Goal: Navigation & Orientation: Understand site structure

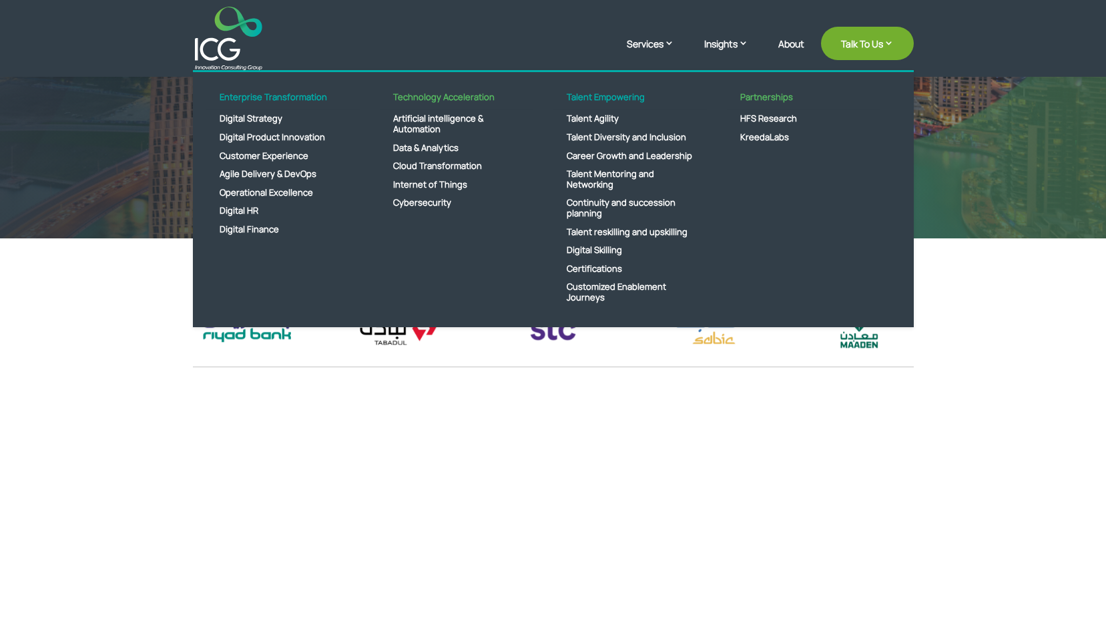
click at [691, 456] on div "ICG builds your digital transformation capabilities by taking you on an end-to-…" at bounding box center [553, 480] width 721 height 147
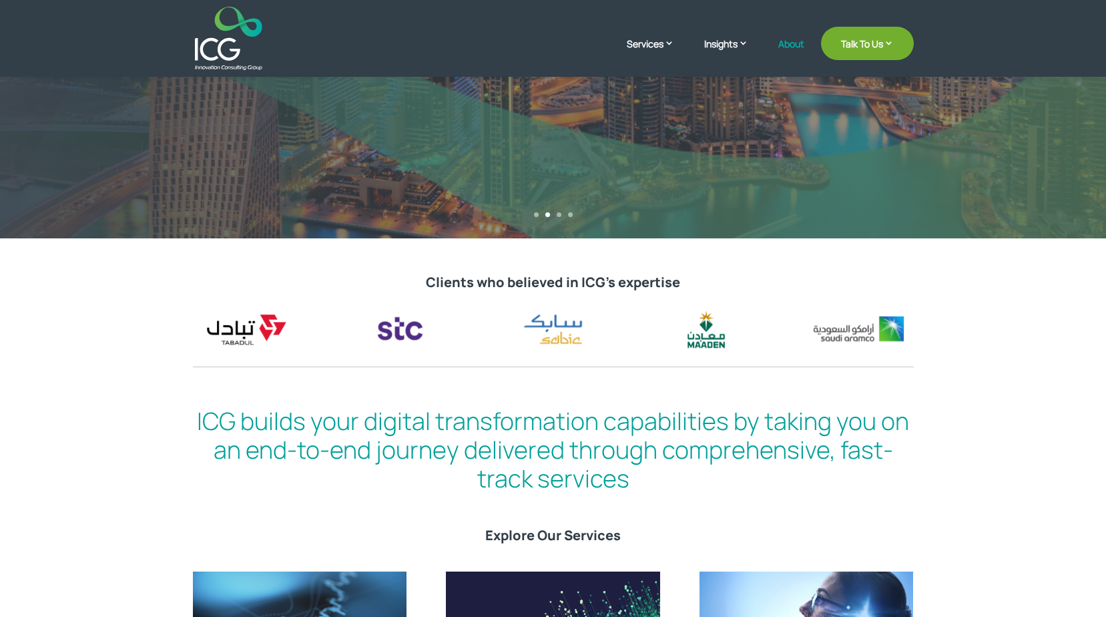
click at [786, 48] on link "About" at bounding box center [791, 54] width 26 height 31
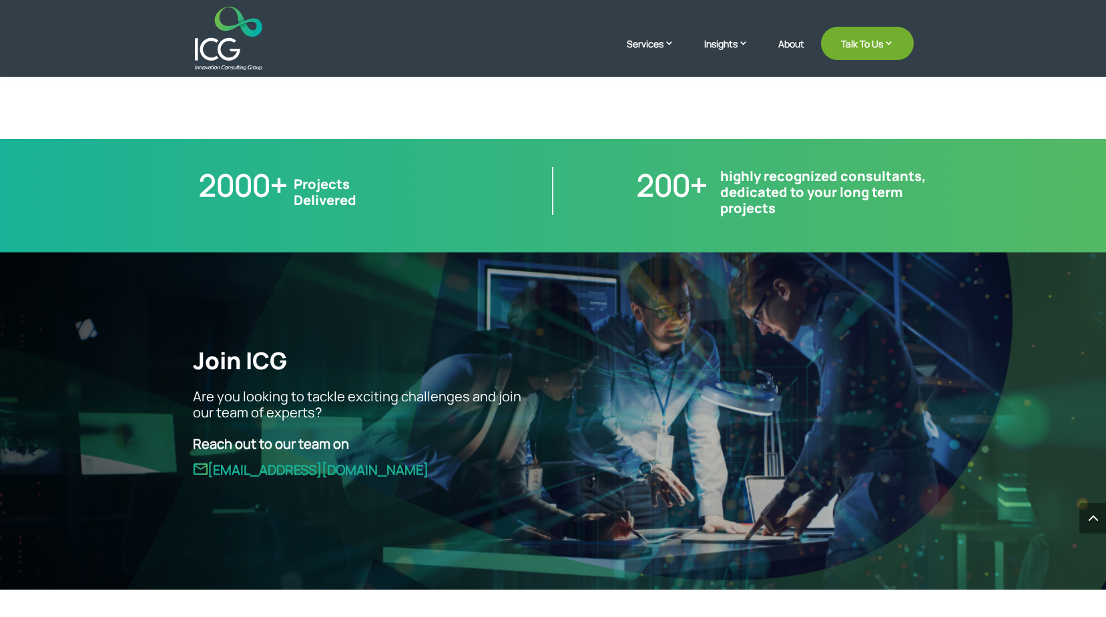
scroll to position [3609, 0]
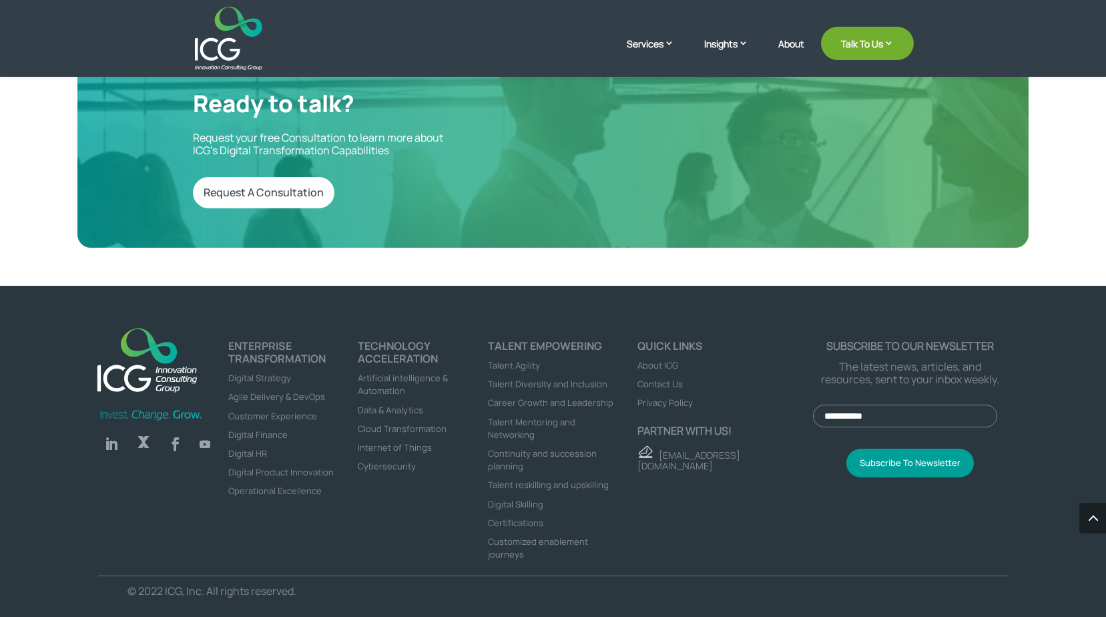
click at [676, 378] on span "Contact Us" at bounding box center [660, 384] width 45 height 12
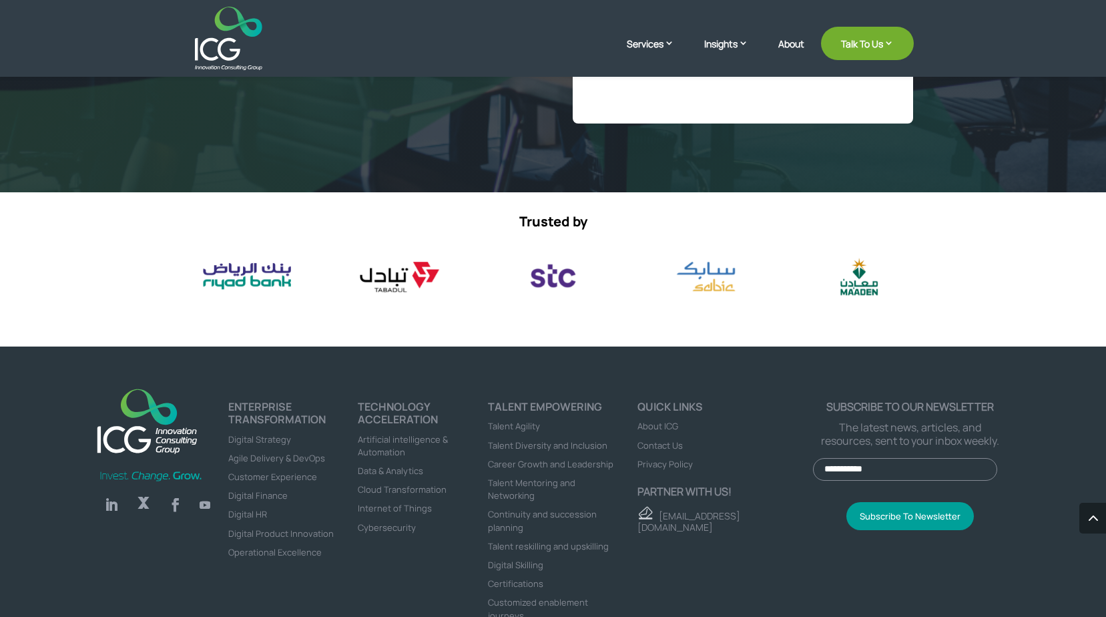
scroll to position [563, 0]
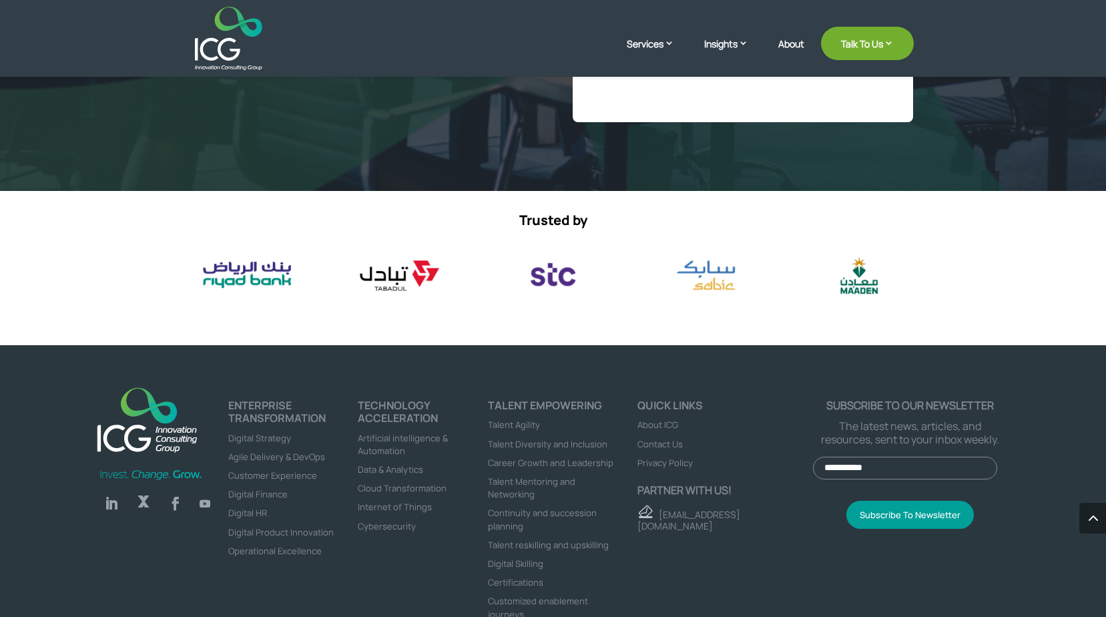
select select "**"
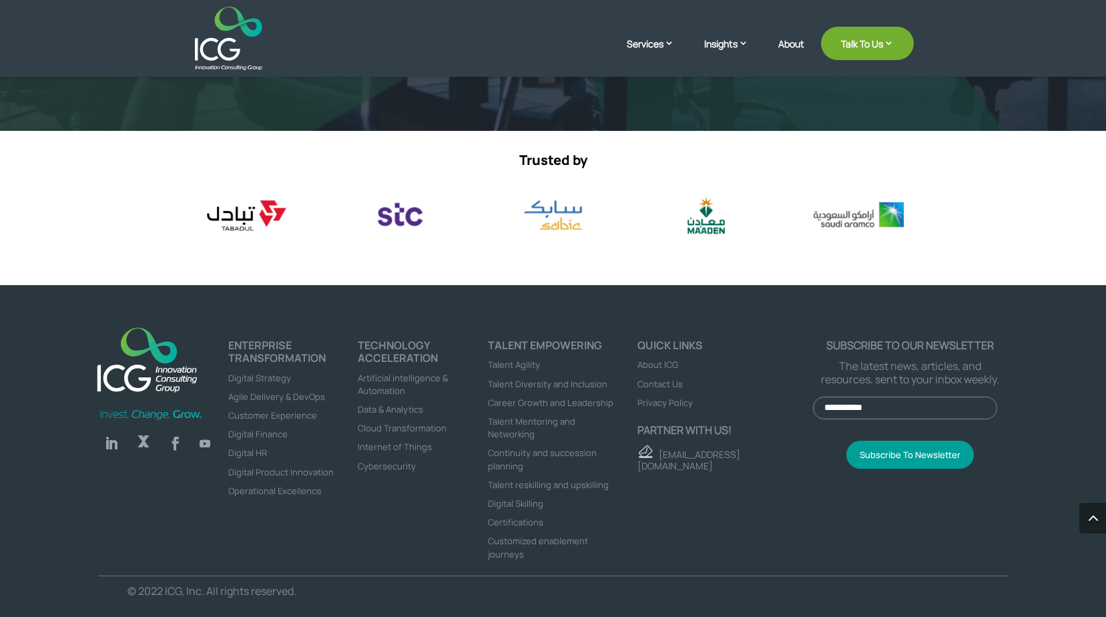
click at [662, 364] on span "About ICG" at bounding box center [658, 365] width 41 height 12
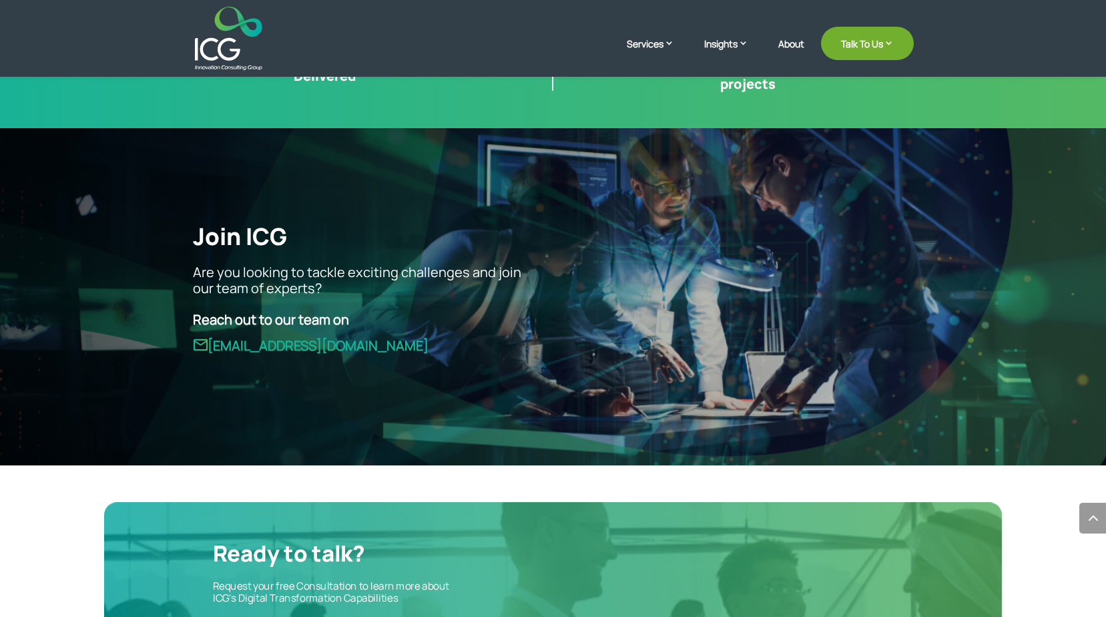
scroll to position [3609, 0]
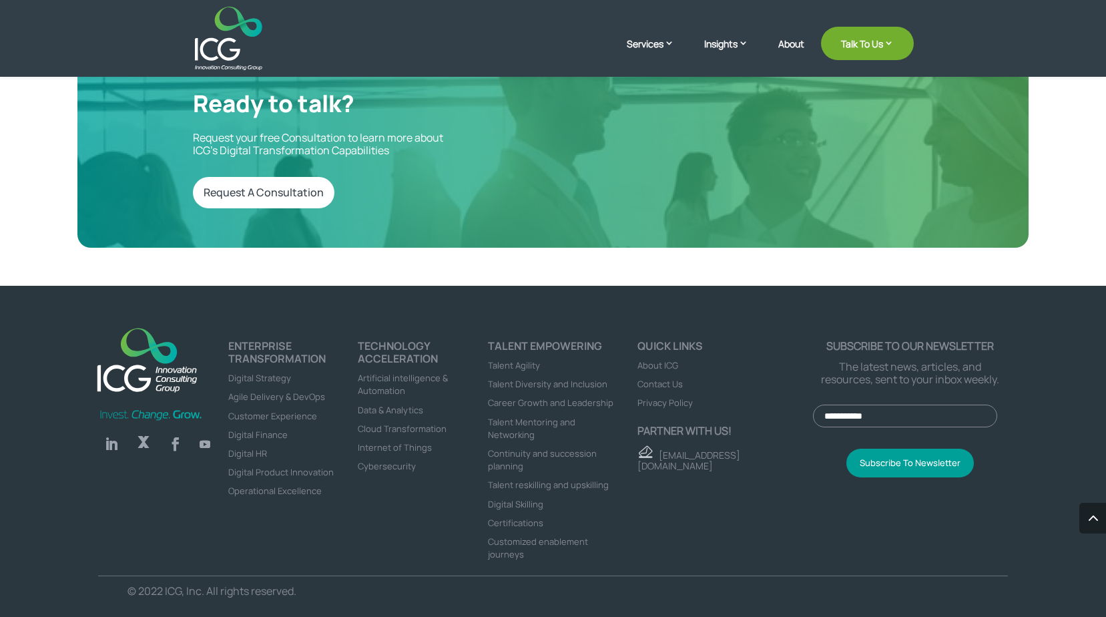
click at [658, 359] on span "About ICG" at bounding box center [658, 365] width 41 height 12
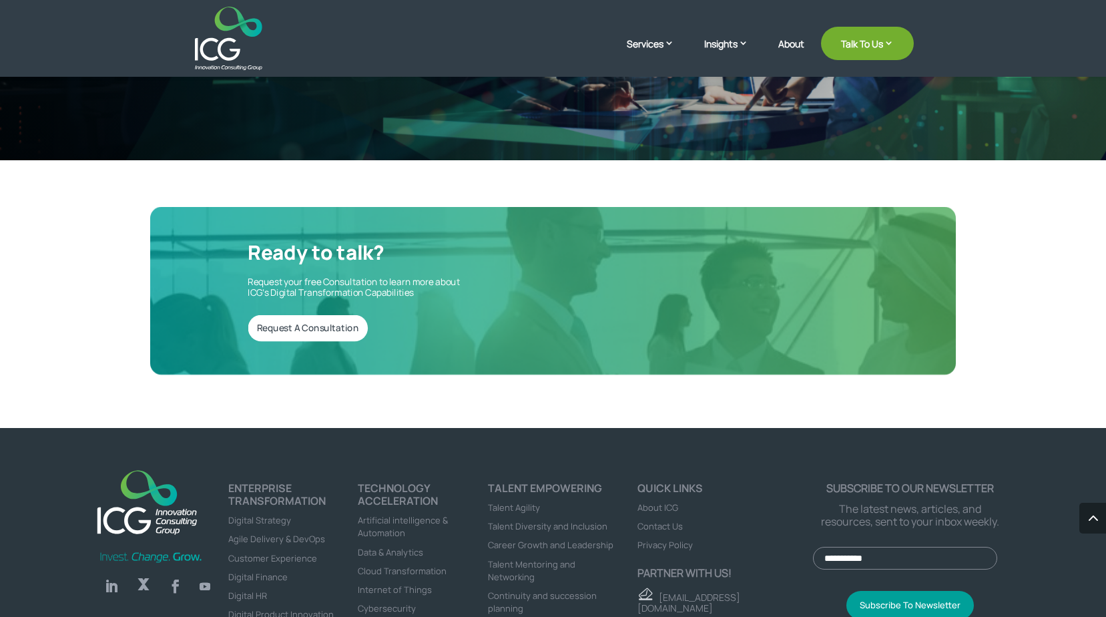
scroll to position [3609, 0]
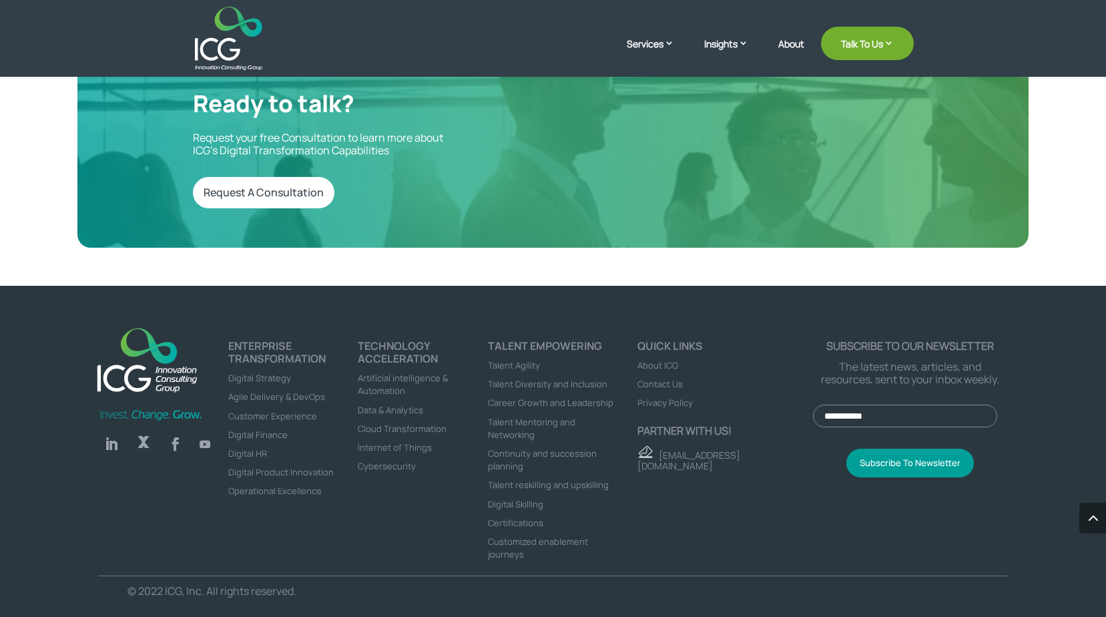
click at [666, 378] on span "Contact Us" at bounding box center [660, 384] width 45 height 12
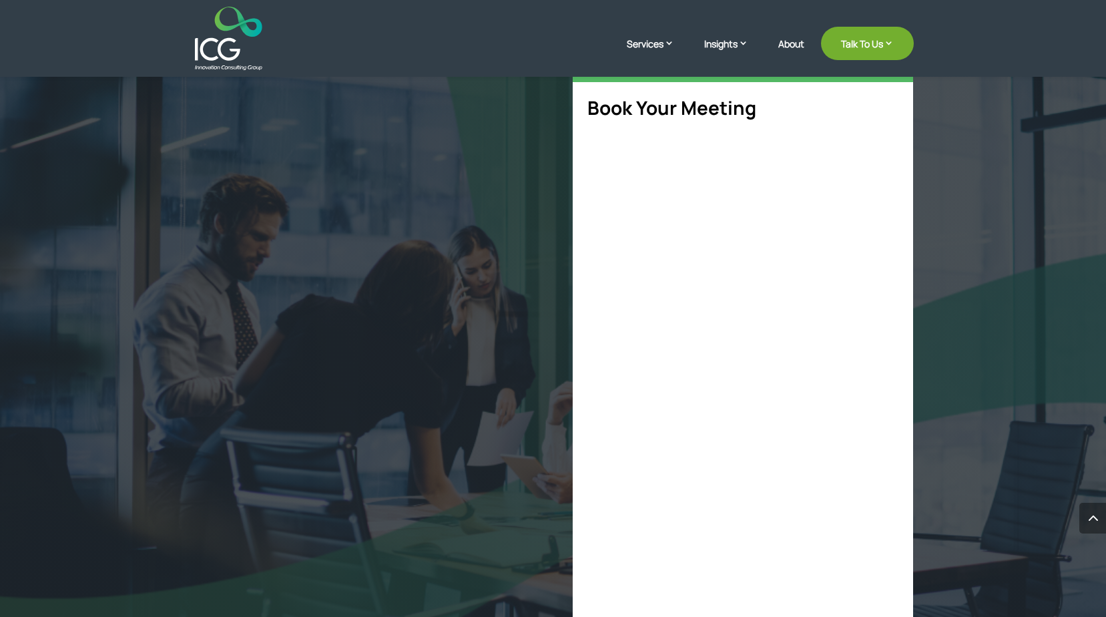
scroll to position [561, 0]
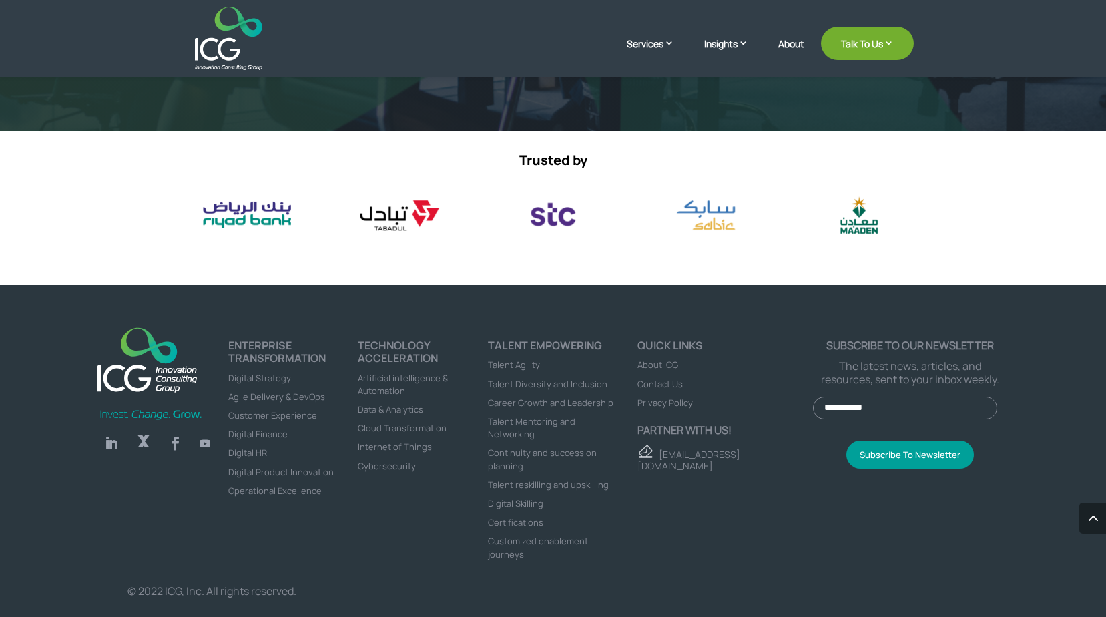
select select "**"
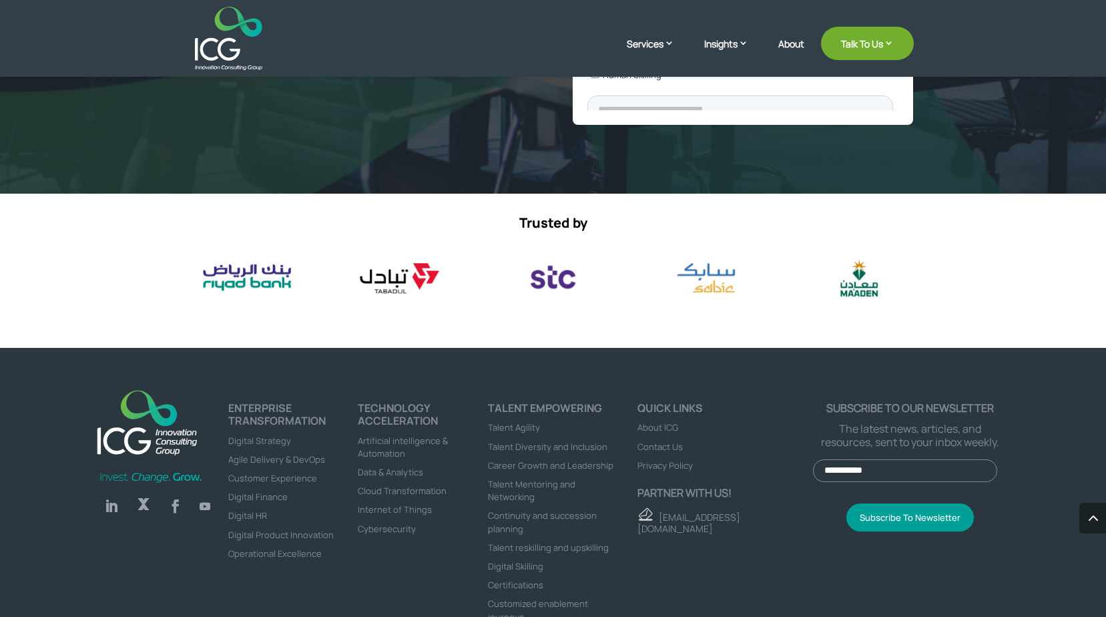
click at [657, 463] on span "Privacy Policy" at bounding box center [665, 465] width 55 height 12
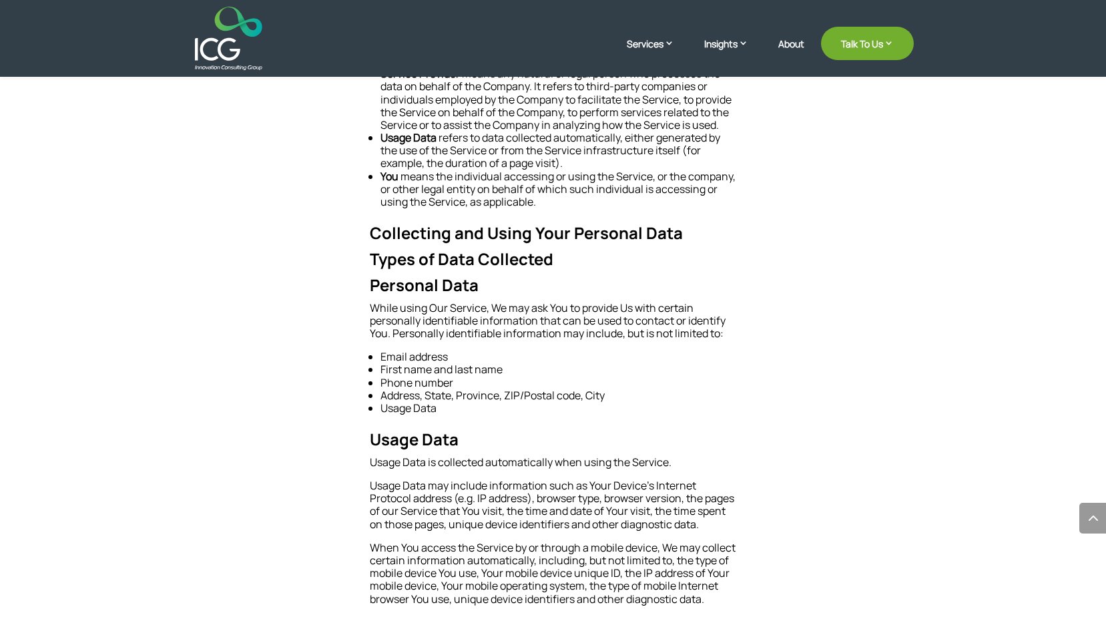
scroll to position [1016, 0]
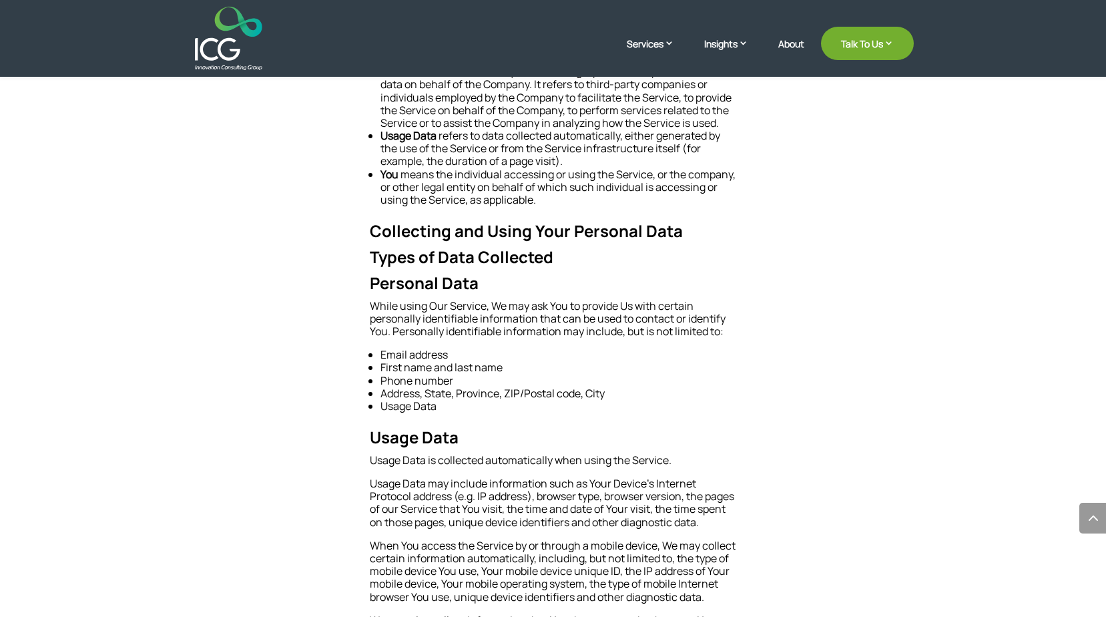
click at [232, 49] on img at bounding box center [228, 38] width 67 height 63
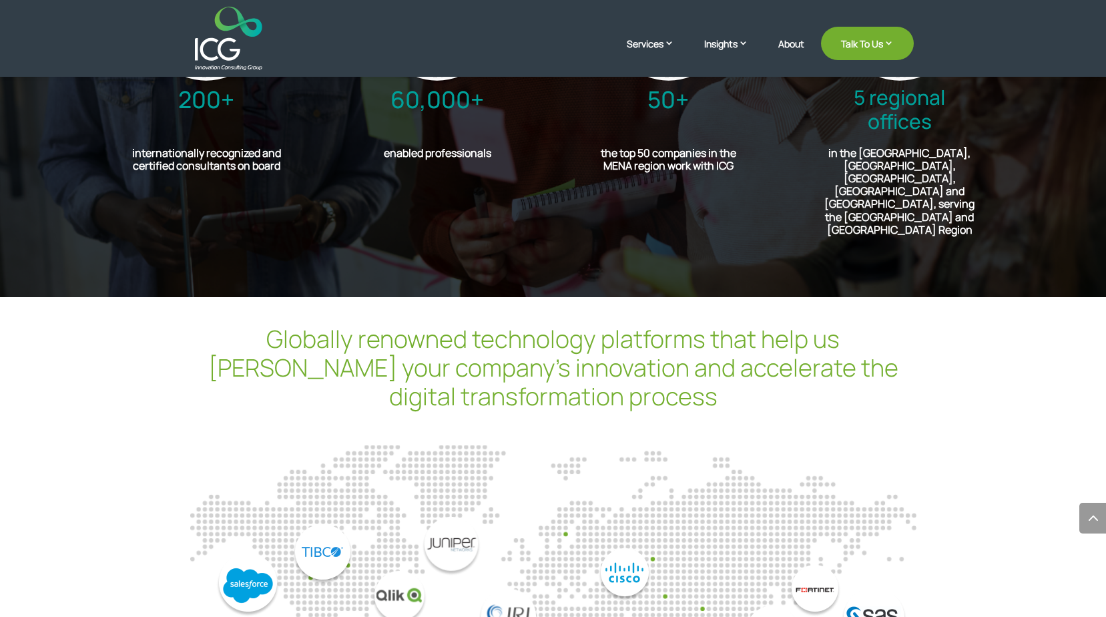
scroll to position [3597, 0]
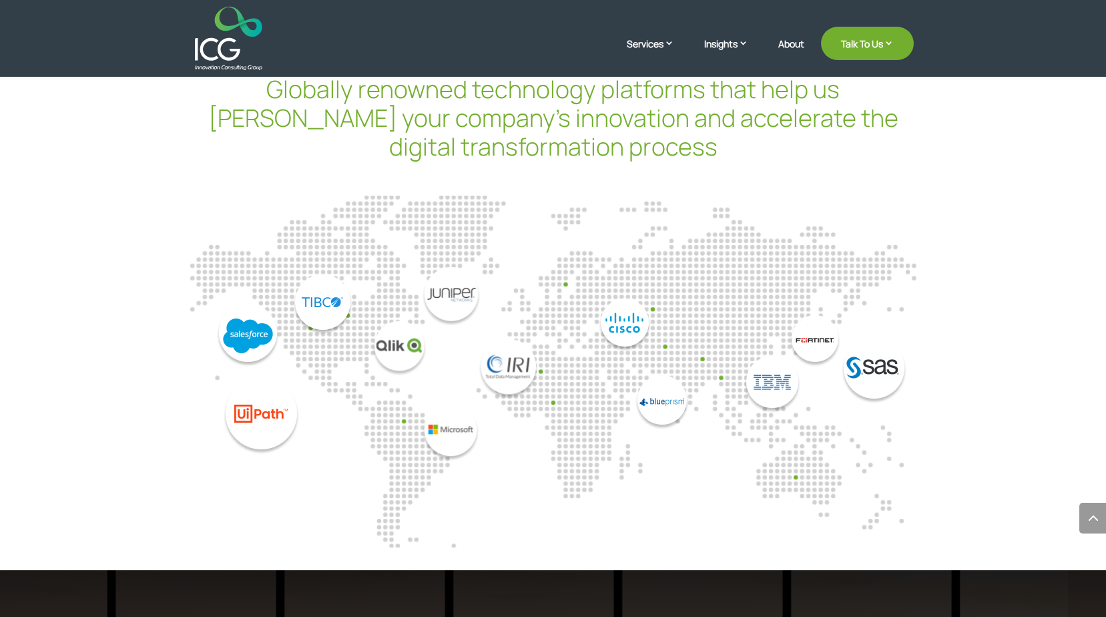
click at [666, 312] on div "10 / 14" at bounding box center [644, 364] width 182 height 132
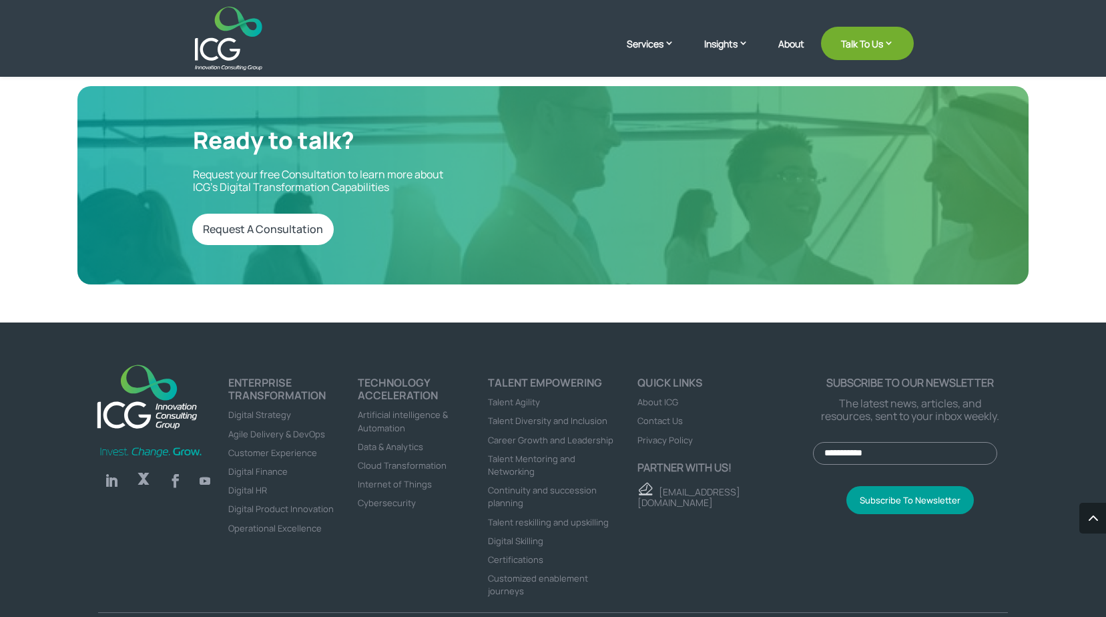
scroll to position [4396, 0]
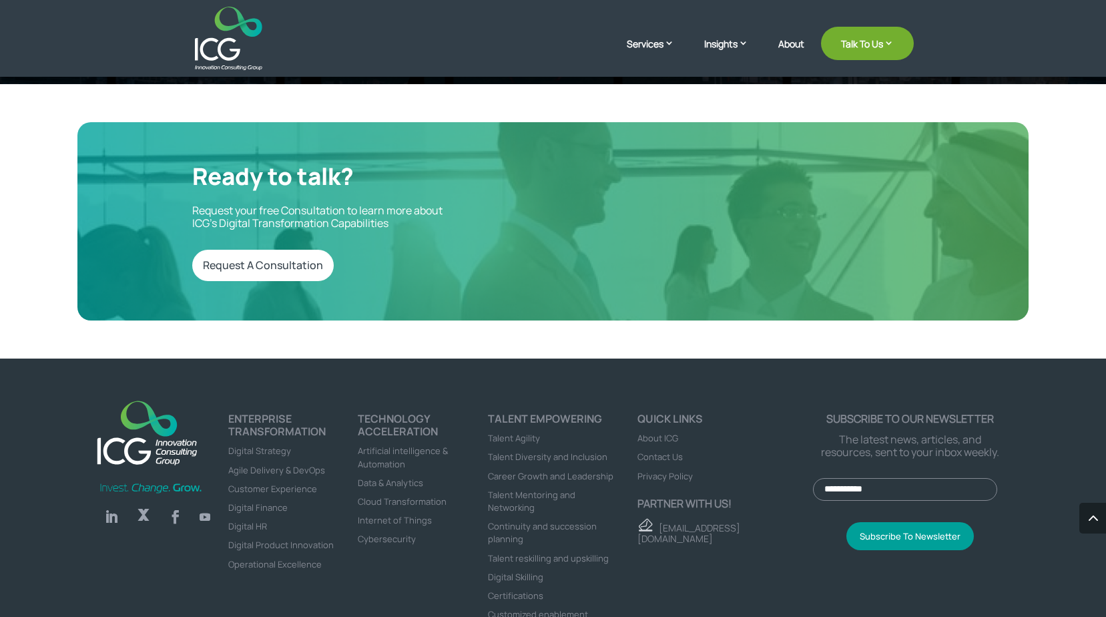
click at [660, 470] on span "Privacy Policy" at bounding box center [665, 476] width 55 height 12
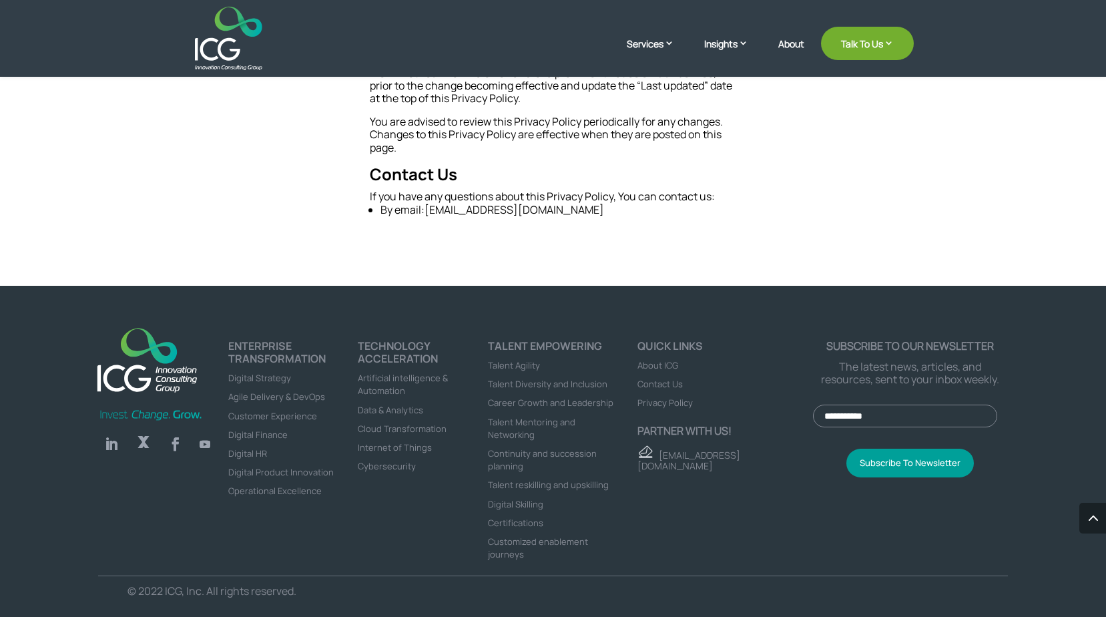
scroll to position [10914, 0]
click at [654, 368] on span "About ICG" at bounding box center [658, 365] width 41 height 12
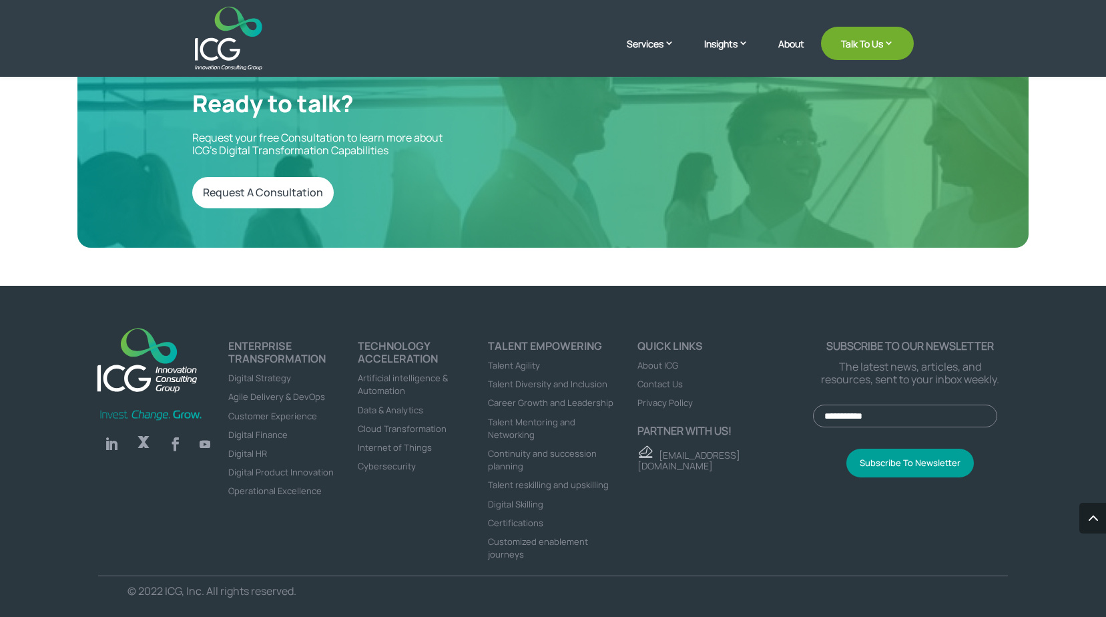
scroll to position [3609, 0]
click at [112, 434] on link "Follow" at bounding box center [111, 444] width 27 height 27
